Goal: Feedback & Contribution: Submit feedback/report problem

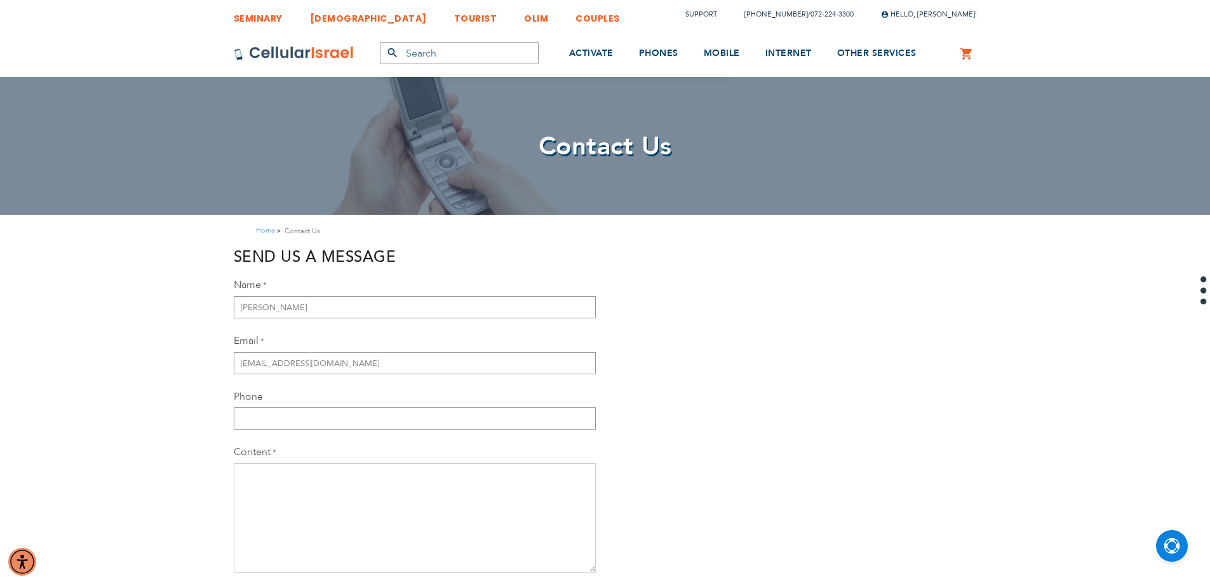
type input "[EMAIL_ADDRESS][DOMAIN_NAME]"
click at [295, 426] on input "Phone" at bounding box center [415, 418] width 362 height 22
type input "[PHONE_NUMBER]"
click at [287, 494] on textarea "Content" at bounding box center [415, 517] width 362 height 109
type textarea "i"
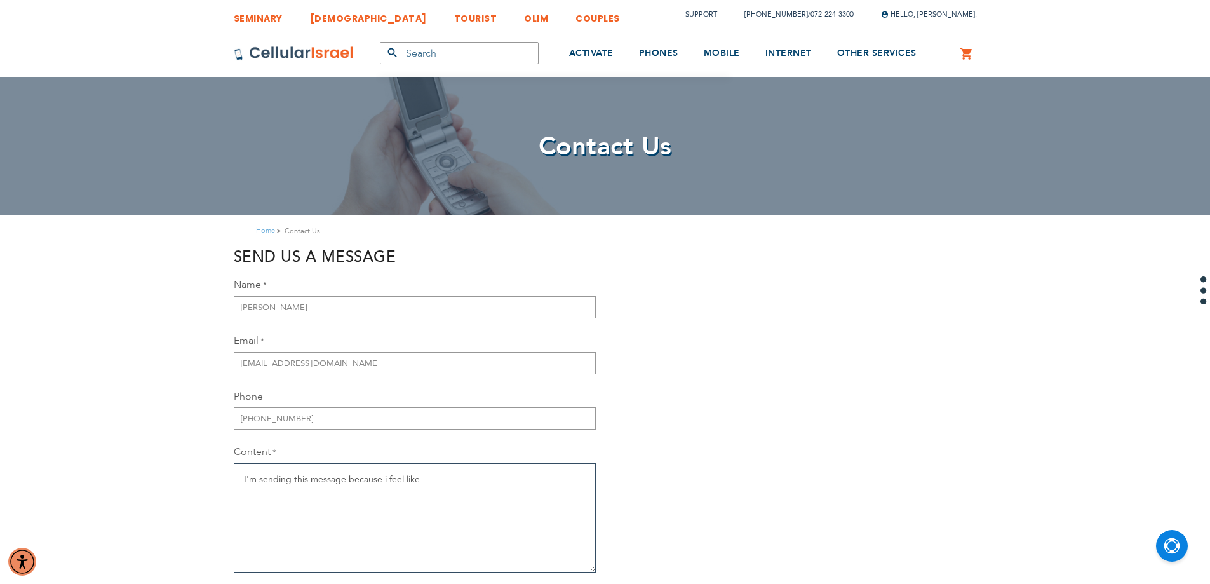
click at [385, 480] on textarea "I'm sending this message because i feel like" at bounding box center [415, 517] width 362 height 109
click at [430, 473] on textarea "I'm sending this message because I feel like" at bounding box center [415, 517] width 362 height 109
click at [501, 478] on textarea "I'm sending this message because I feel like I'm out of options. my outgoing ca…" at bounding box center [415, 517] width 362 height 109
click at [582, 484] on textarea "I'm sending this message because I feel like I'm out of options. My outgoing ca…" at bounding box center [415, 517] width 362 height 109
click at [309, 488] on textarea "I'm sending this message because I feel like I'm out of options. My outgoing ca…" at bounding box center [415, 517] width 362 height 109
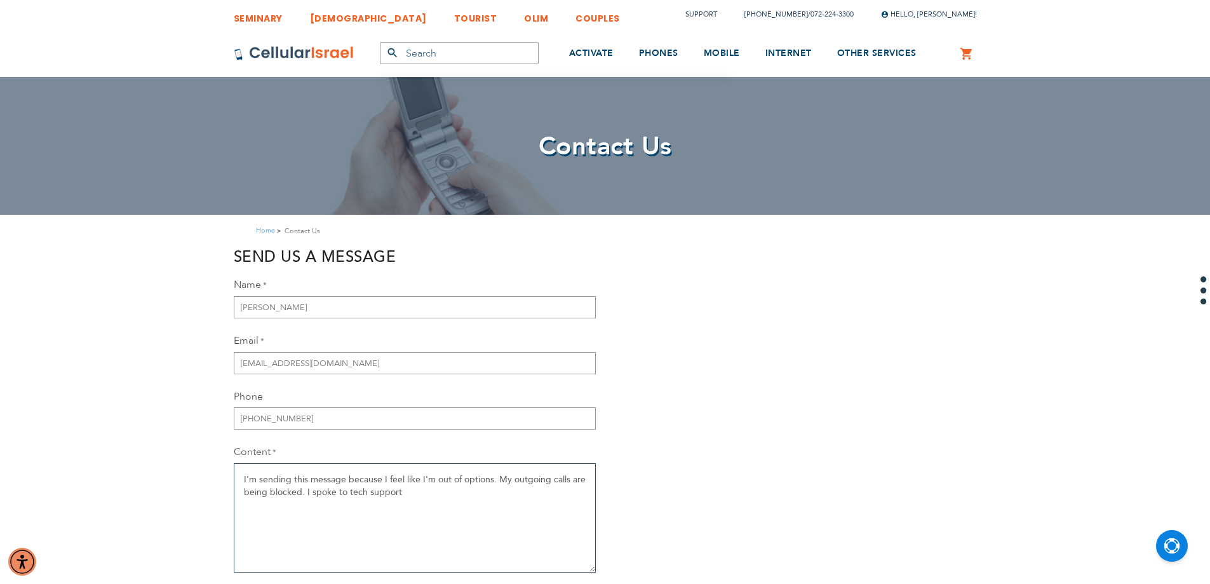
click at [412, 501] on textarea "I'm sending this message because I feel like I'm out of options. My outgoing ca…" at bounding box center [415, 517] width 362 height 109
click at [552, 504] on textarea "I'm sending this message because I feel like I'm out of options. My outgoing ca…" at bounding box center [415, 517] width 362 height 109
drag, startPoint x: 571, startPoint y: 504, endPoint x: 530, endPoint y: 503, distance: 40.7
click at [530, 503] on textarea "I'm sending this message because I feel like I'm out of options. My outgoing ca…" at bounding box center [415, 517] width 362 height 109
click at [534, 505] on textarea "I'm sending this message because I feel like I'm out of options. My outgoing ca…" at bounding box center [415, 517] width 362 height 109
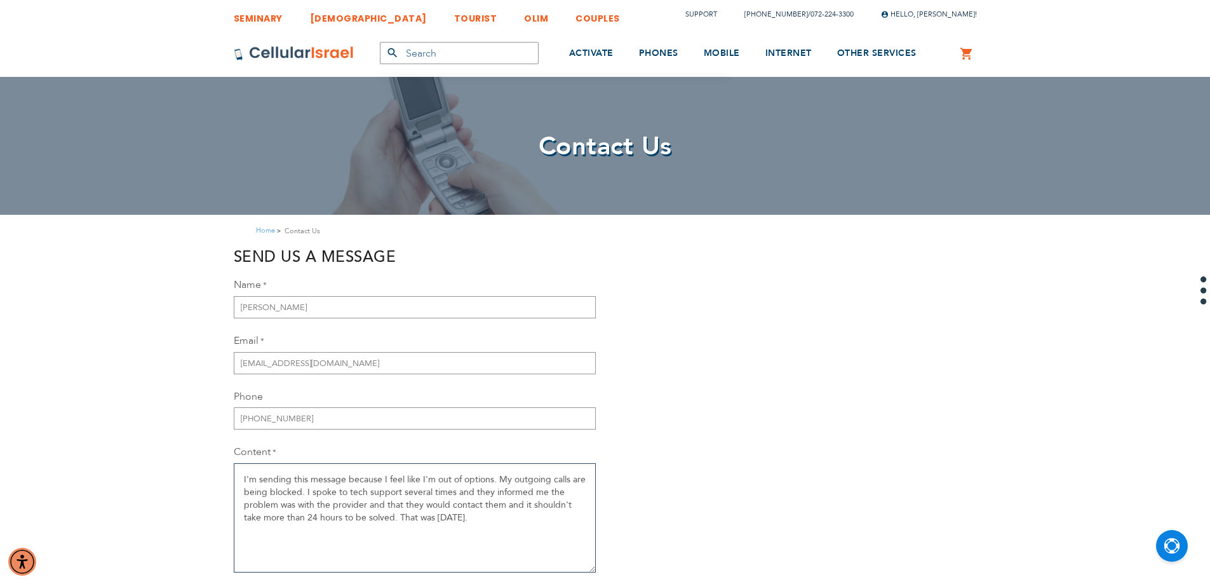
click at [509, 514] on textarea "I'm sending this message because I feel like I'm out of options. My outgoing ca…" at bounding box center [415, 517] width 362 height 109
click at [546, 518] on textarea "I'm sending this message because I feel like I'm out of options. My outgoing ca…" at bounding box center [415, 517] width 362 height 109
drag, startPoint x: 555, startPoint y: 516, endPoint x: 583, endPoint y: 239, distance: 278.5
click at [583, 239] on div "Home Contact Us" at bounding box center [605, 231] width 1210 height 32
click at [588, 522] on textarea "I'm sending this message because I feel like I'm out of options. My outgoing ca…" at bounding box center [415, 517] width 362 height 109
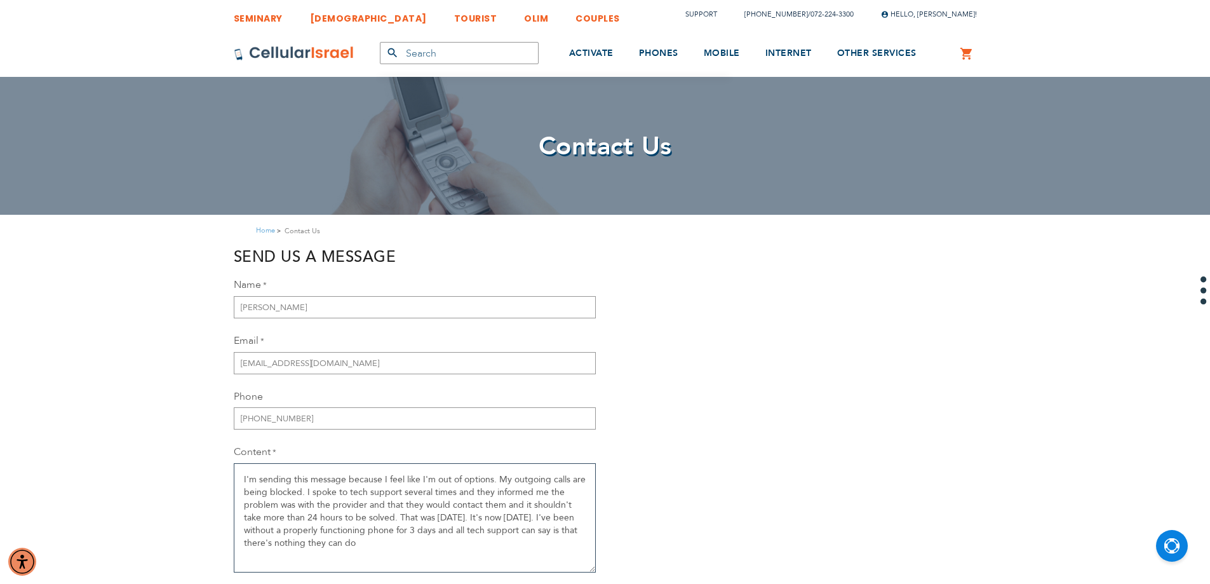
click at [434, 534] on textarea "I'm sending this message because I feel like I'm out of options. My outgoing ca…" at bounding box center [415, 517] width 362 height 109
click at [438, 532] on textarea "I'm sending this message because I feel like I'm out of options. My outgoing ca…" at bounding box center [415, 517] width 362 height 109
drag, startPoint x: 438, startPoint y: 532, endPoint x: 766, endPoint y: 493, distance: 330.1
click at [766, 493] on div "Send us a message Name [PERSON_NAME] Email [EMAIL_ADDRESS][DOMAIN_NAME] Phone […" at bounding box center [605, 490] width 762 height 487
drag, startPoint x: 438, startPoint y: 527, endPoint x: 639, endPoint y: 525, distance: 200.2
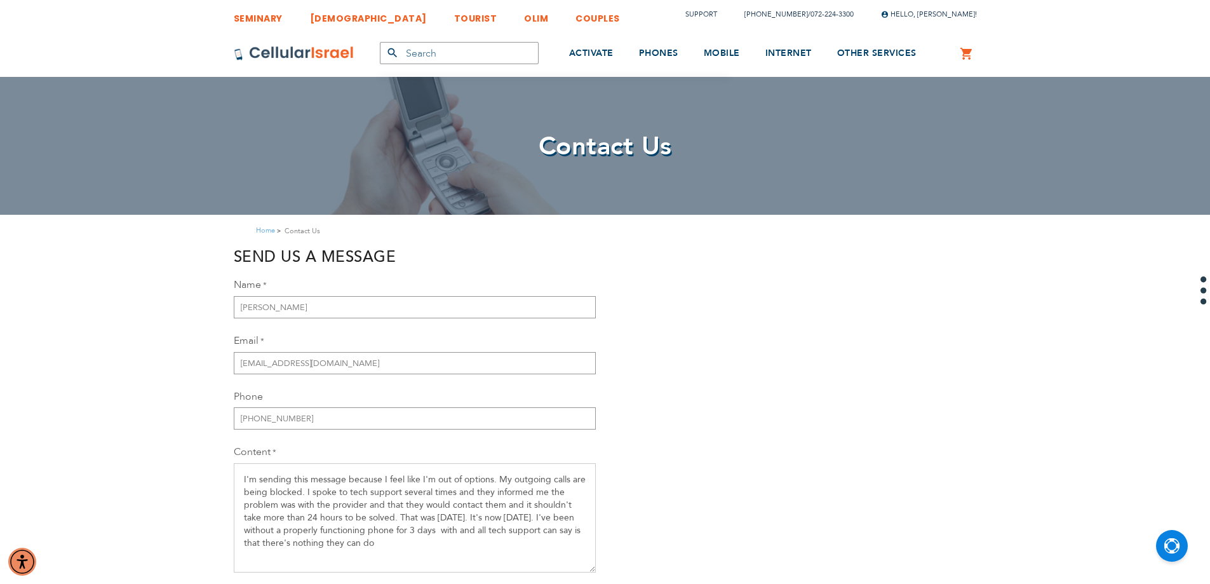
click at [639, 525] on div "Send us a message Name [PERSON_NAME] Email [EMAIL_ADDRESS][DOMAIN_NAME] Phone […" at bounding box center [605, 490] width 762 height 487
click at [438, 528] on textarea "I'm sending this message because I feel like I'm out of options. My outgoing ca…" at bounding box center [415, 517] width 362 height 109
click at [454, 530] on textarea "I'm sending this message because I feel like I'm out of options. My outgoing ca…" at bounding box center [415, 517] width 362 height 109
click at [457, 530] on textarea "I'm sending this message because I feel like I'm out of options. My outgoing ca…" at bounding box center [415, 517] width 362 height 109
click at [450, 543] on textarea "I'm sending this message because I feel like I'm out of options. My outgoing ca…" at bounding box center [415, 517] width 362 height 109
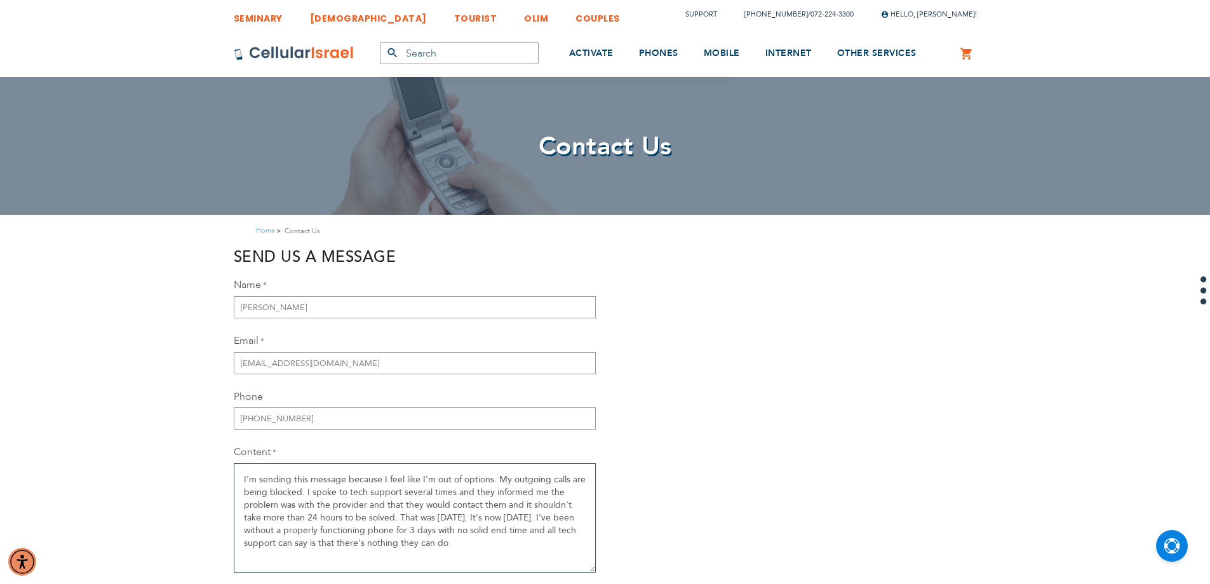
click at [526, 532] on textarea "I'm sending this message because I feel like I'm out of options. My outgoing ca…" at bounding box center [415, 517] width 362 height 109
click at [452, 554] on textarea "I'm sending this message because I feel like I'm out of options. My outgoing ca…" at bounding box center [415, 517] width 362 height 109
click at [279, 553] on textarea "I'm sending this message because I feel like I'm out of options. My outgoing ca…" at bounding box center [415, 517] width 362 height 109
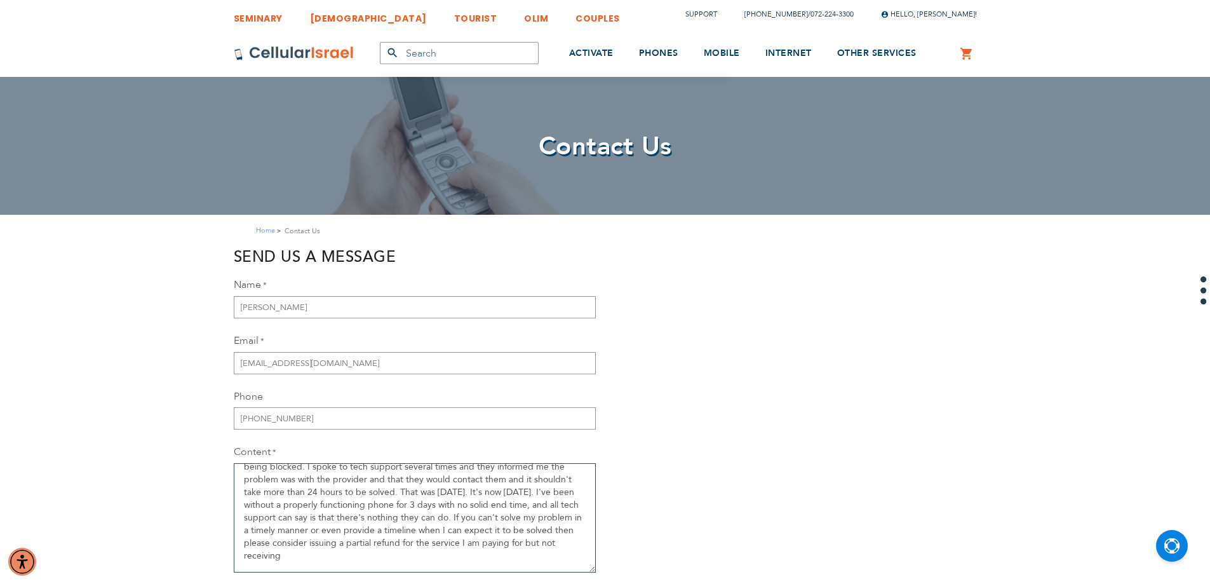
click at [311, 552] on textarea "I'm sending this message because I feel like I'm out of options. My outgoing ca…" at bounding box center [415, 517] width 362 height 109
click at [243, 562] on textarea "I'm sending this message because I feel like I'm out of options. My outgoing ca…" at bounding box center [415, 517] width 362 height 109
click at [319, 554] on textarea "I'm sending this message because I feel like I'm out of options. My outgoing ca…" at bounding box center [415, 517] width 362 height 109
click at [248, 567] on textarea "I'm sending this message because I feel like I'm out of options. My outgoing ca…" at bounding box center [415, 517] width 362 height 109
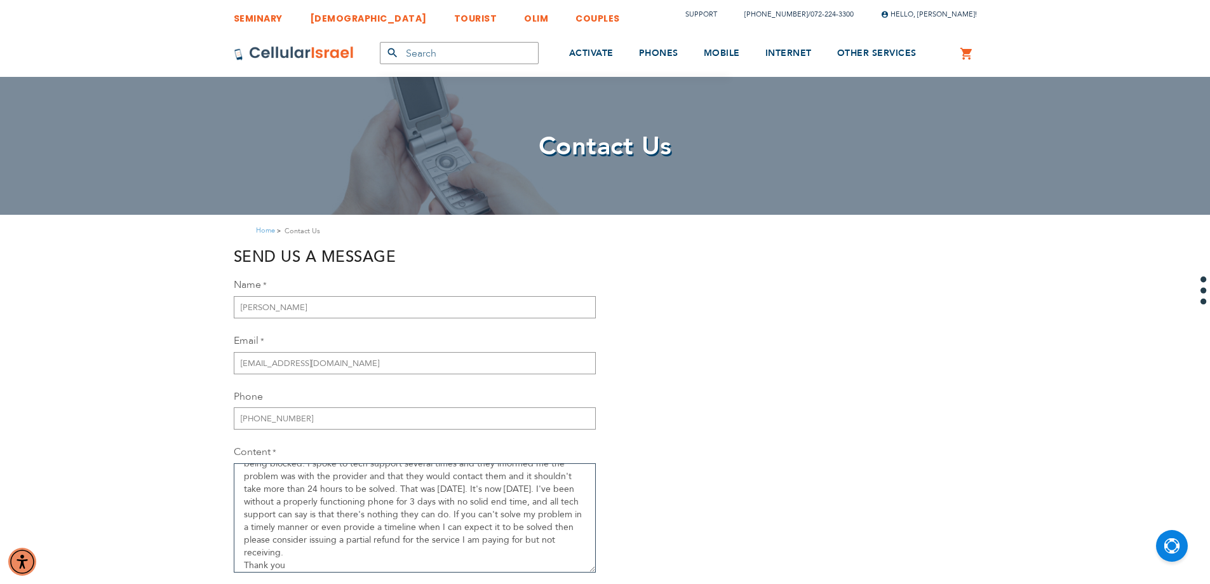
click at [285, 564] on textarea "I'm sending this message because I feel like I'm out of options. My outgoing ca…" at bounding box center [415, 517] width 362 height 109
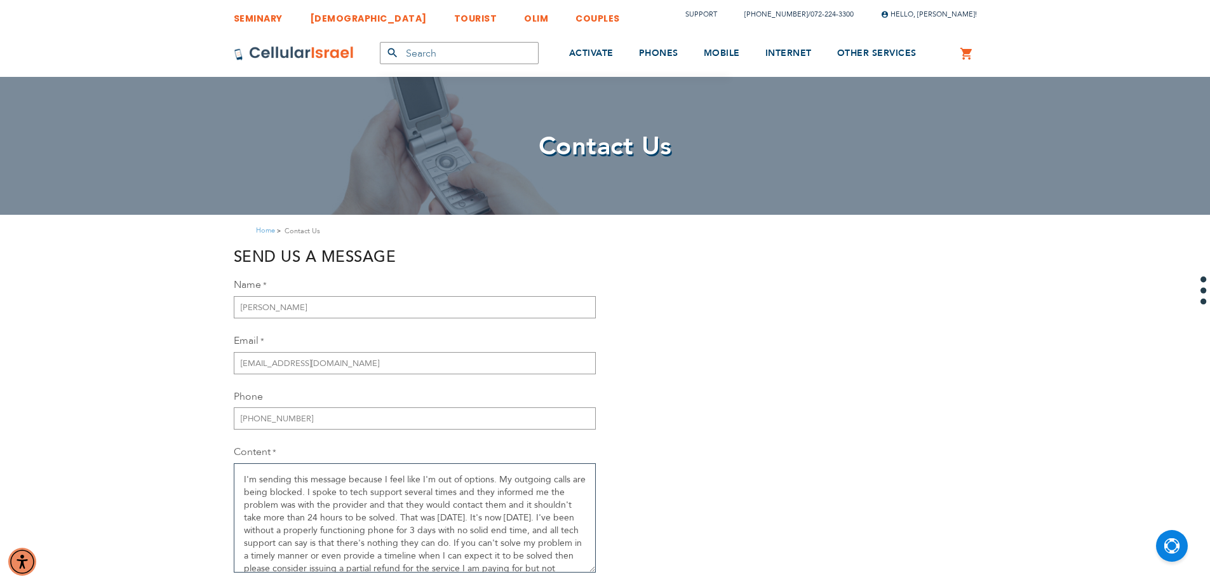
click at [547, 532] on textarea "I'm sending this message because I feel like I'm out of options. My outgoing ca…" at bounding box center [415, 517] width 362 height 109
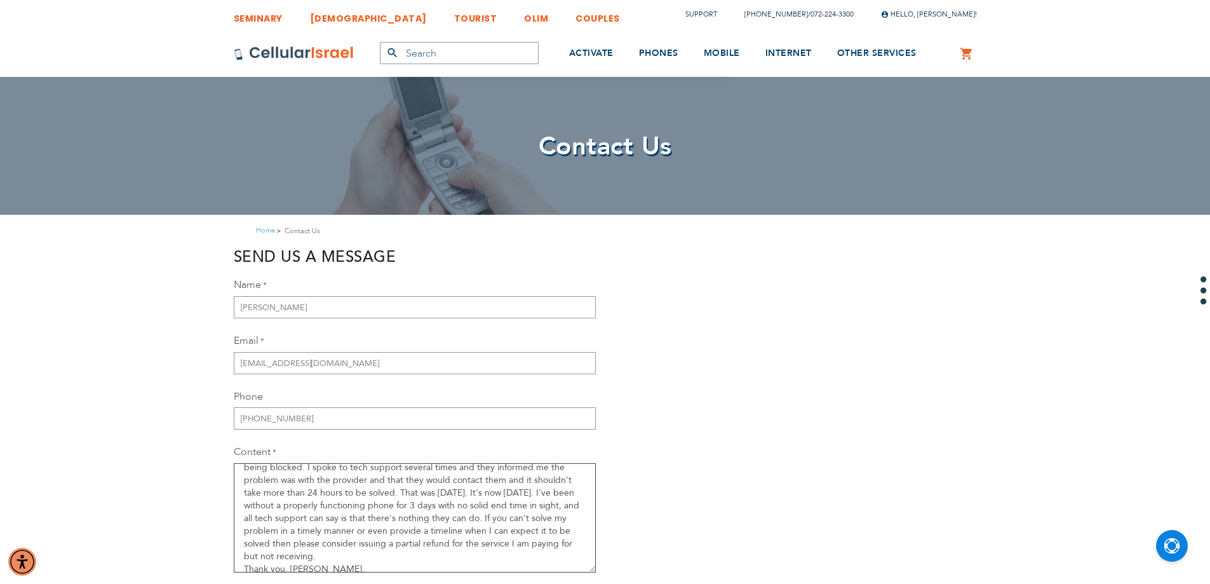
scroll to position [38, 0]
click at [378, 557] on textarea "I'm sending this message because I feel like I'm out of options. My outgoing ca…" at bounding box center [415, 517] width 362 height 109
type textarea "I'm sending this message because I feel like I'm out of options. My outgoing ca…"
drag, startPoint x: 356, startPoint y: 555, endPoint x: 847, endPoint y: 397, distance: 515.2
click at [860, 402] on div "Send us a message Name [PERSON_NAME] Email [EMAIL_ADDRESS][DOMAIN_NAME] Phone […" at bounding box center [605, 490] width 762 height 487
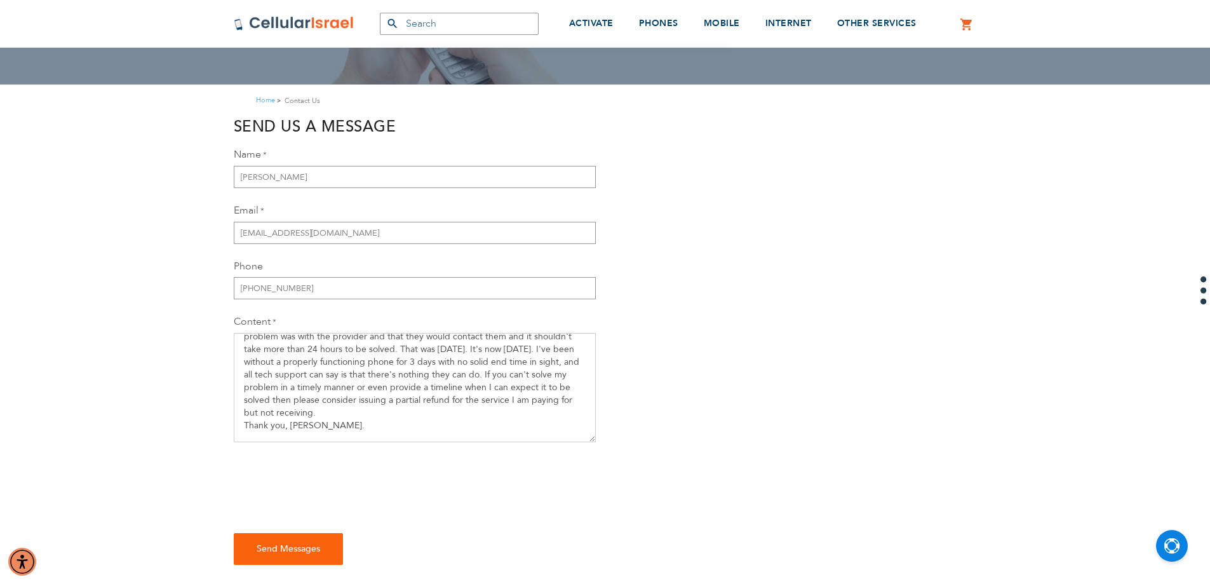
scroll to position [127, 0]
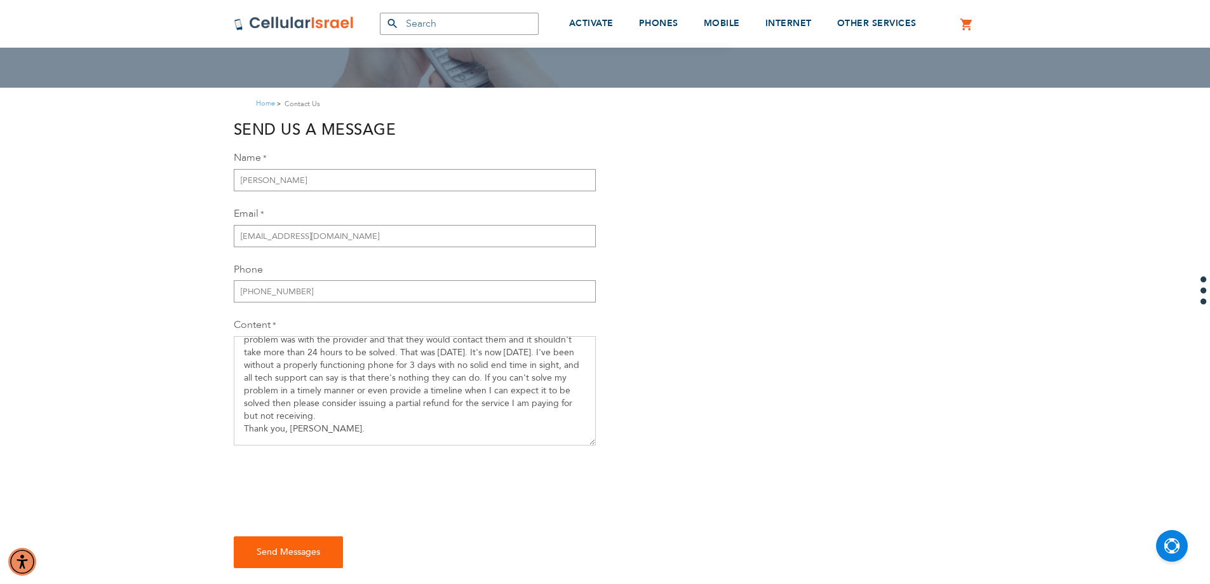
checkbox input "true"
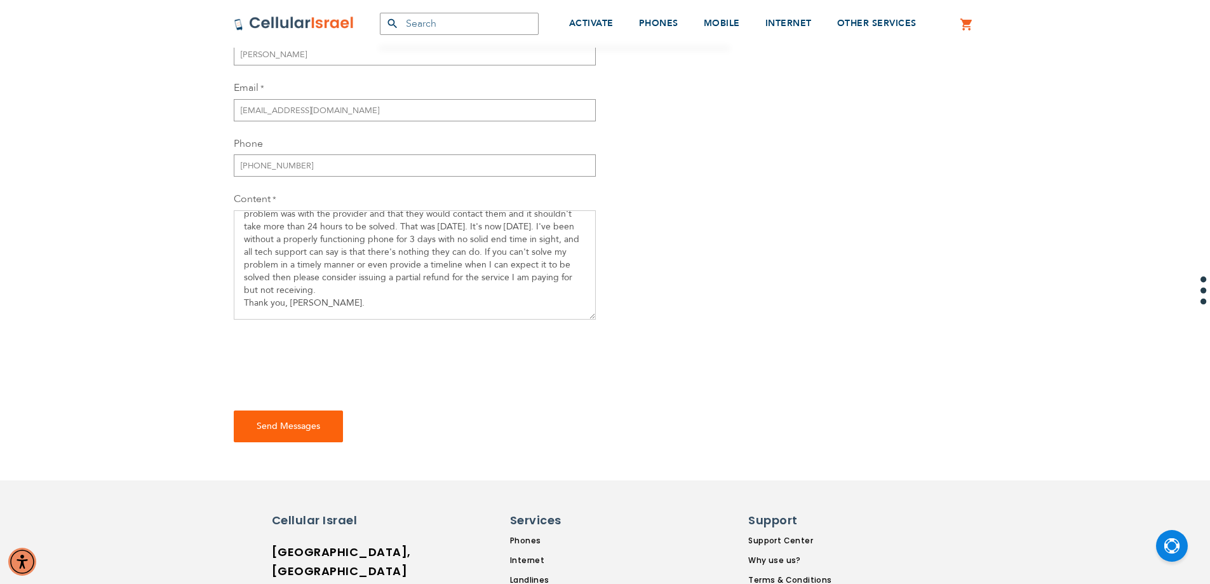
scroll to position [254, 0]
click at [365, 288] on textarea "I'm sending this message because I feel like I'm out of options. My outgoing ca…" at bounding box center [415, 263] width 362 height 109
type textarea "I'm sending this message because I feel like I'm out of options. My outgoing ca…"
checkbox input "false"
type textarea "I'm sending this message because I feel like I'm out of options. My outgoing ca…"
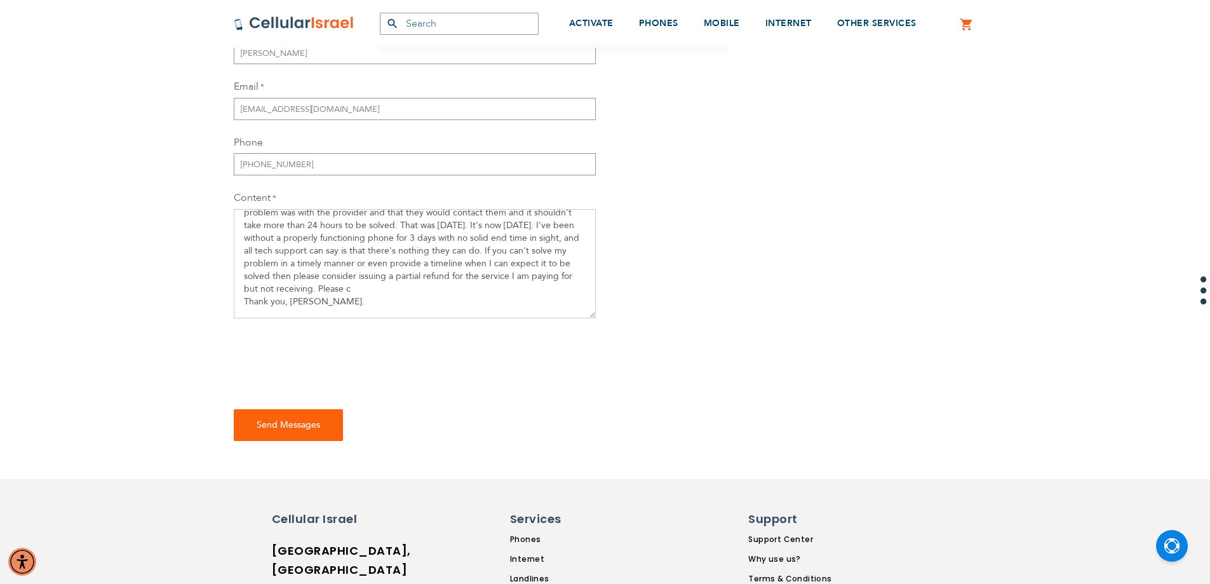
checkbox input "true"
click at [395, 281] on textarea "I'm sending this message because I feel like I'm out of options. My outgoing ca…" at bounding box center [415, 263] width 362 height 109
click at [398, 301] on textarea "I'm sending this message because I feel like I'm out of options. My outgoing ca…" at bounding box center [415, 263] width 362 height 109
click at [400, 288] on textarea "I'm sending this message because I feel like I'm out of options. My outgoing ca…" at bounding box center [415, 263] width 362 height 109
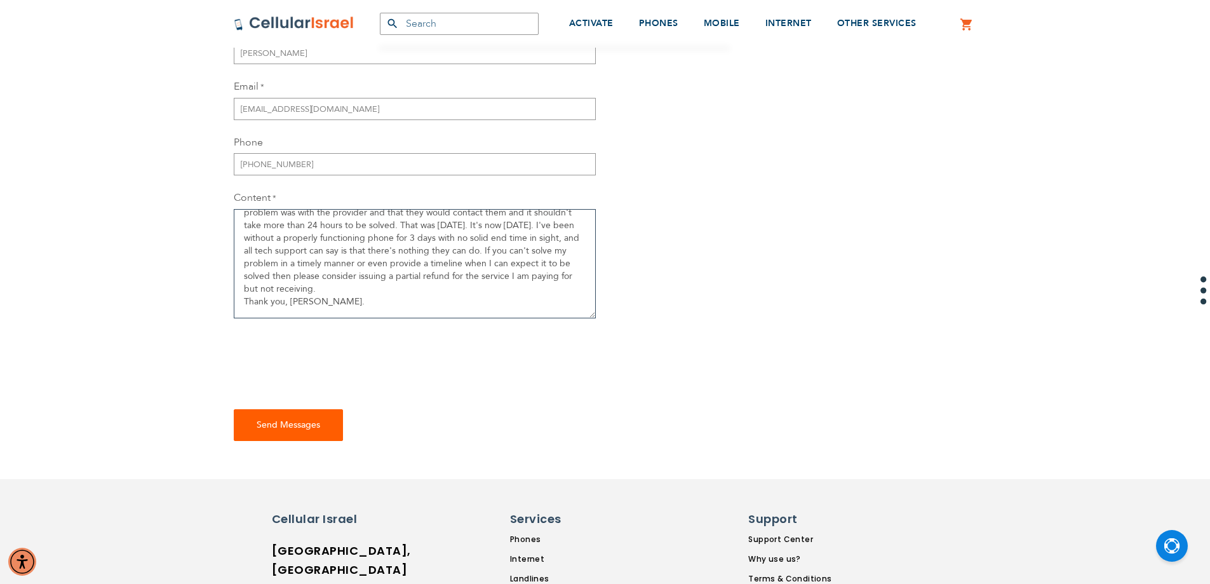
type textarea "I'm sending this message because I feel like I'm out of options. My outgoing ca…"
click at [301, 412] on button "Send Messages" at bounding box center [288, 425] width 109 height 32
